Goal: Transaction & Acquisition: Book appointment/travel/reservation

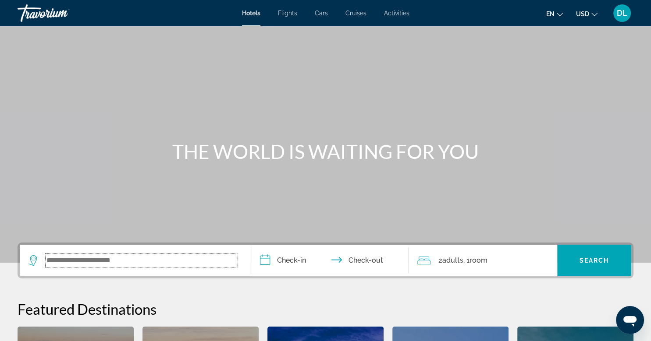
click at [111, 256] on input "Search widget" at bounding box center [142, 260] width 192 height 13
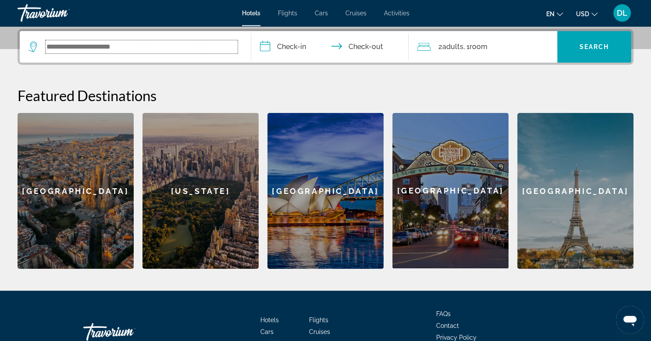
scroll to position [214, 0]
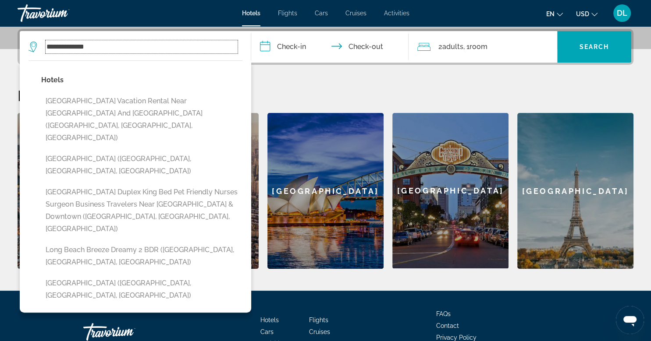
type input "**********"
click at [288, 48] on input "**********" at bounding box center [331, 48] width 161 height 34
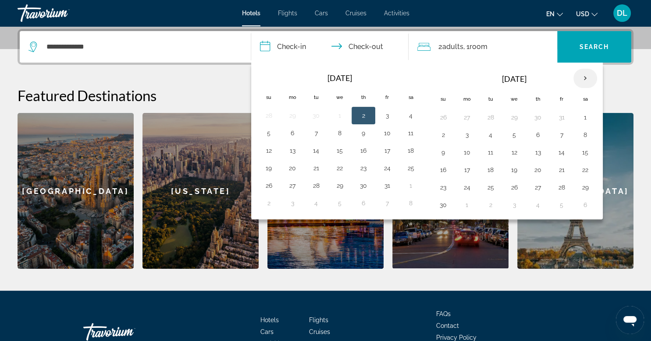
click at [581, 78] on th "Next month" at bounding box center [585, 78] width 24 height 19
click at [581, 132] on button "13" at bounding box center [585, 135] width 14 height 12
click at [442, 153] on button "14" at bounding box center [443, 152] width 14 height 12
type input "**********"
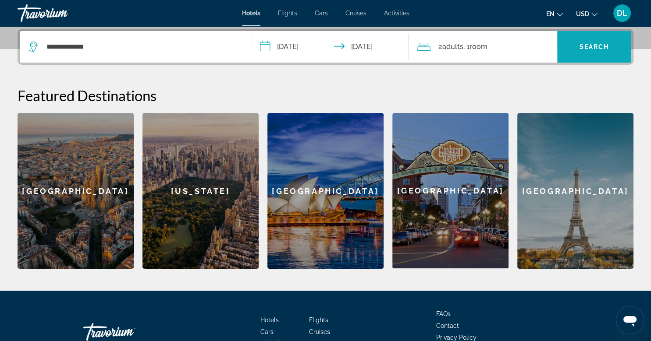
click at [595, 46] on span "Search" at bounding box center [594, 46] width 30 height 7
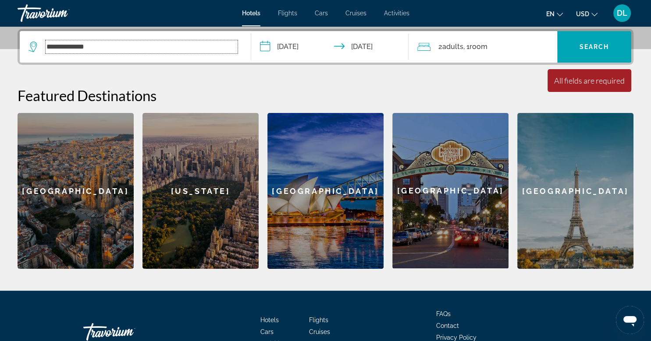
click at [187, 52] on input "**********" at bounding box center [142, 46] width 192 height 13
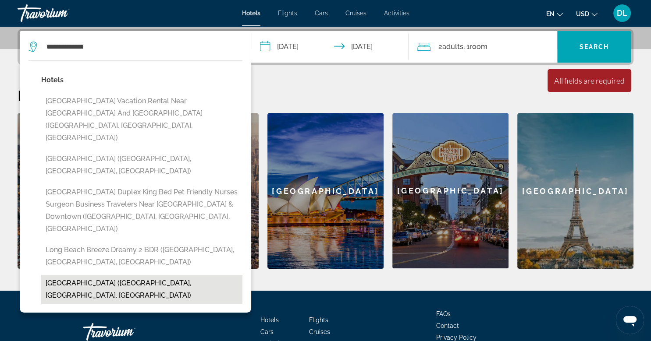
click at [162, 275] on button "[GEOGRAPHIC_DATA] ([GEOGRAPHIC_DATA], [GEOGRAPHIC_DATA], [GEOGRAPHIC_DATA])" at bounding box center [141, 289] width 201 height 29
type input "**********"
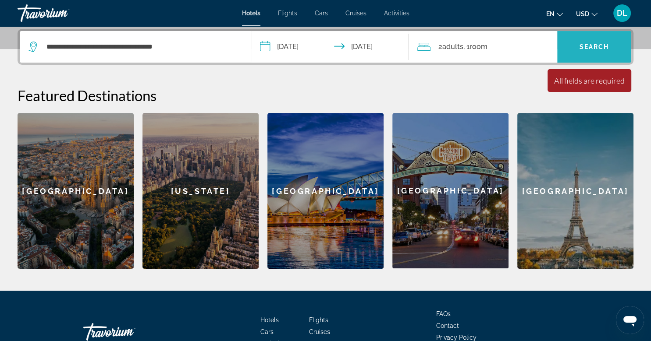
click at [591, 46] on span "Search" at bounding box center [594, 46] width 30 height 7
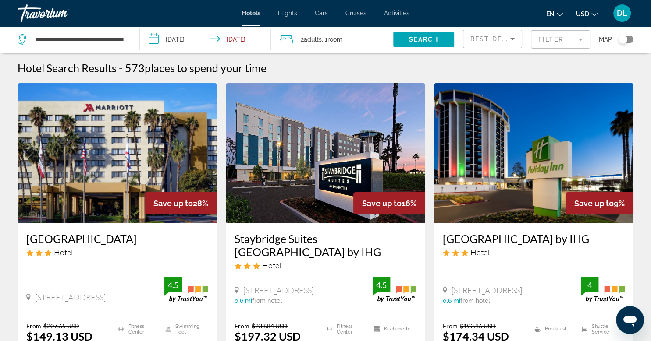
click at [579, 39] on mat-form-field "Filter" at bounding box center [560, 39] width 59 height 18
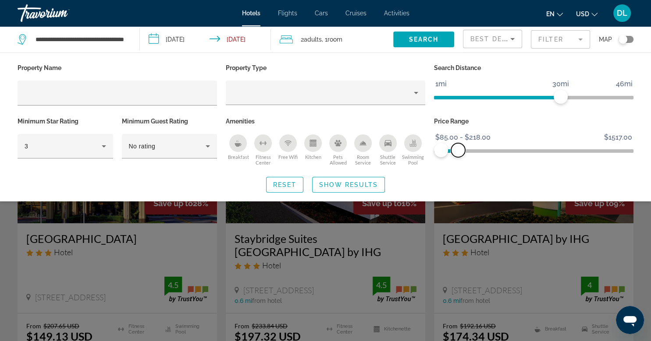
drag, startPoint x: 624, startPoint y: 149, endPoint x: 458, endPoint y: 163, distance: 167.1
click at [458, 163] on div "Price Range $85.00 $1517.00 $85.00 $218.00 $85.00 - $218.00" at bounding box center [533, 141] width 208 height 53
drag, startPoint x: 558, startPoint y: 96, endPoint x: 464, endPoint y: 96, distance: 94.6
click at [464, 96] on span "ngx-slider" at bounding box center [465, 97] width 14 height 14
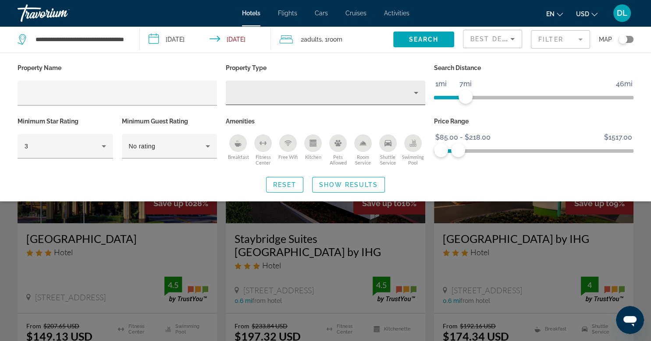
click at [417, 92] on icon "Property type" at bounding box center [416, 93] width 4 height 2
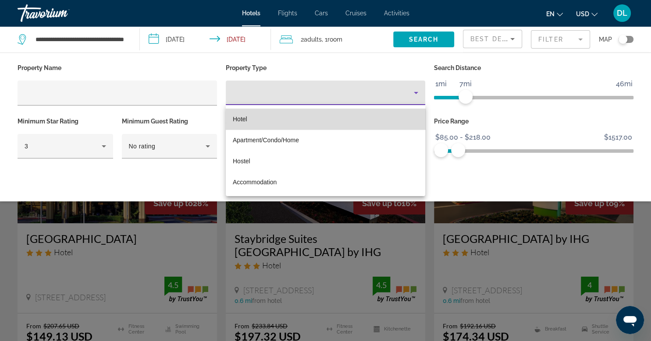
click at [367, 116] on mat-option "Hotel" at bounding box center [325, 119] width 199 height 21
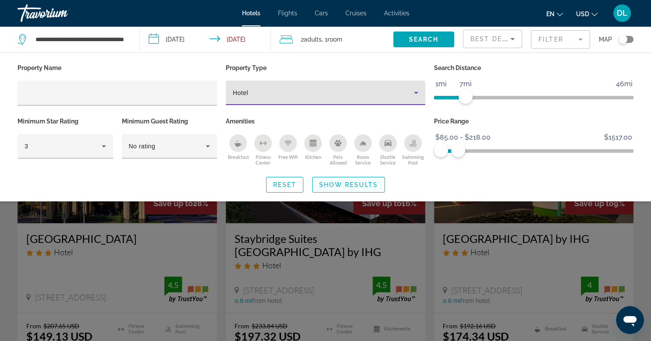
click at [343, 181] on span "Show Results" at bounding box center [348, 184] width 59 height 7
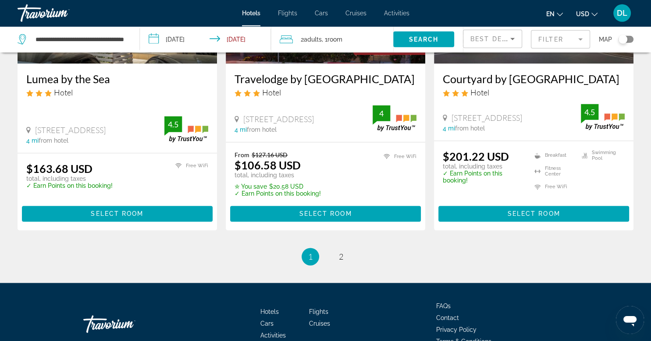
scroll to position [1165, 0]
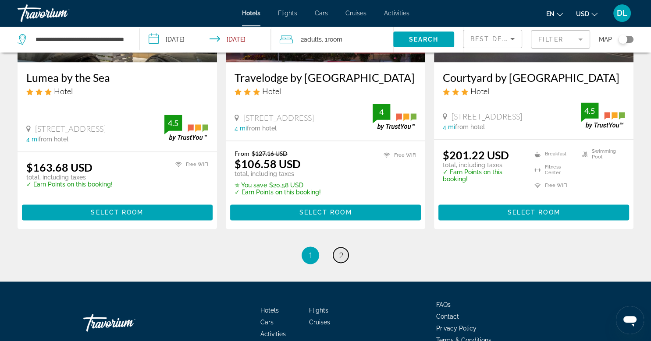
click at [340, 260] on span "2" at bounding box center [341, 256] width 4 height 10
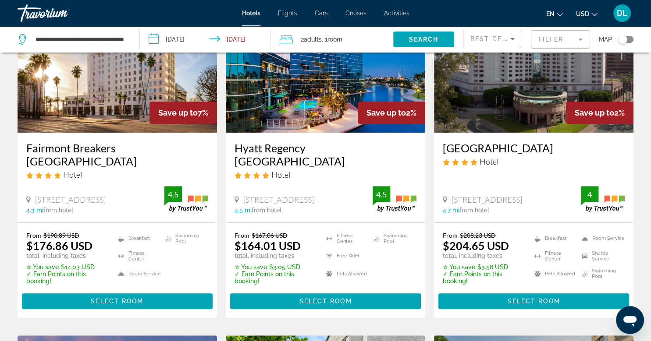
scroll to position [436, 0]
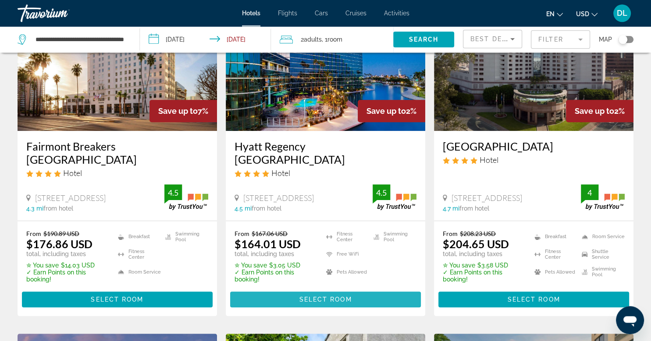
click at [334, 296] on span "Select Room" at bounding box center [325, 299] width 53 height 7
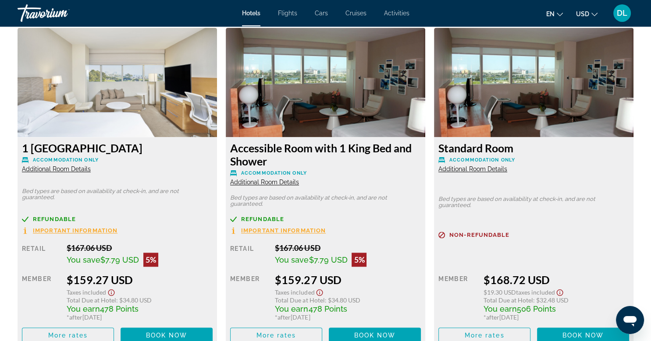
scroll to position [1209, 0]
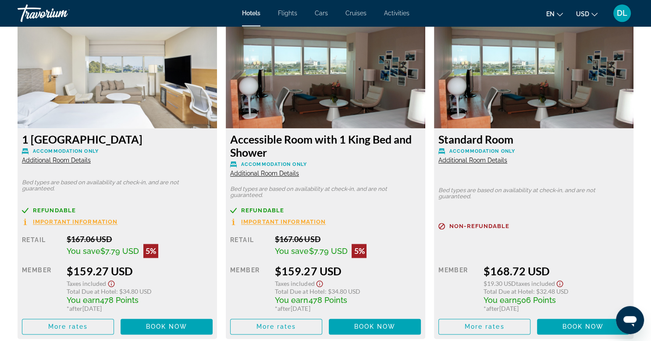
click at [111, 280] on icon "Show Taxes and Fees disclaimer" at bounding box center [111, 284] width 11 height 8
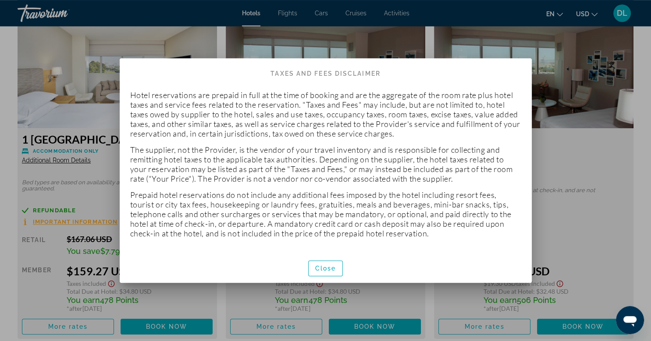
scroll to position [0, 0]
click at [331, 268] on span "Close" at bounding box center [325, 268] width 21 height 7
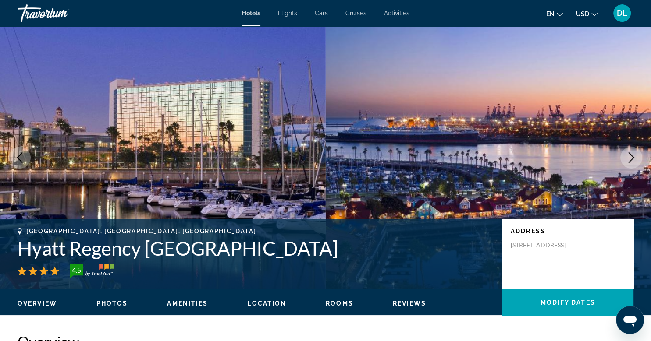
scroll to position [1209, 0]
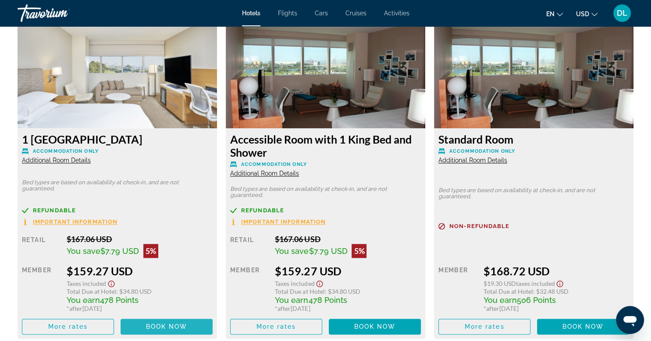
click at [153, 323] on span "Book now" at bounding box center [167, 326] width 42 height 7
